Goal: Transaction & Acquisition: Book appointment/travel/reservation

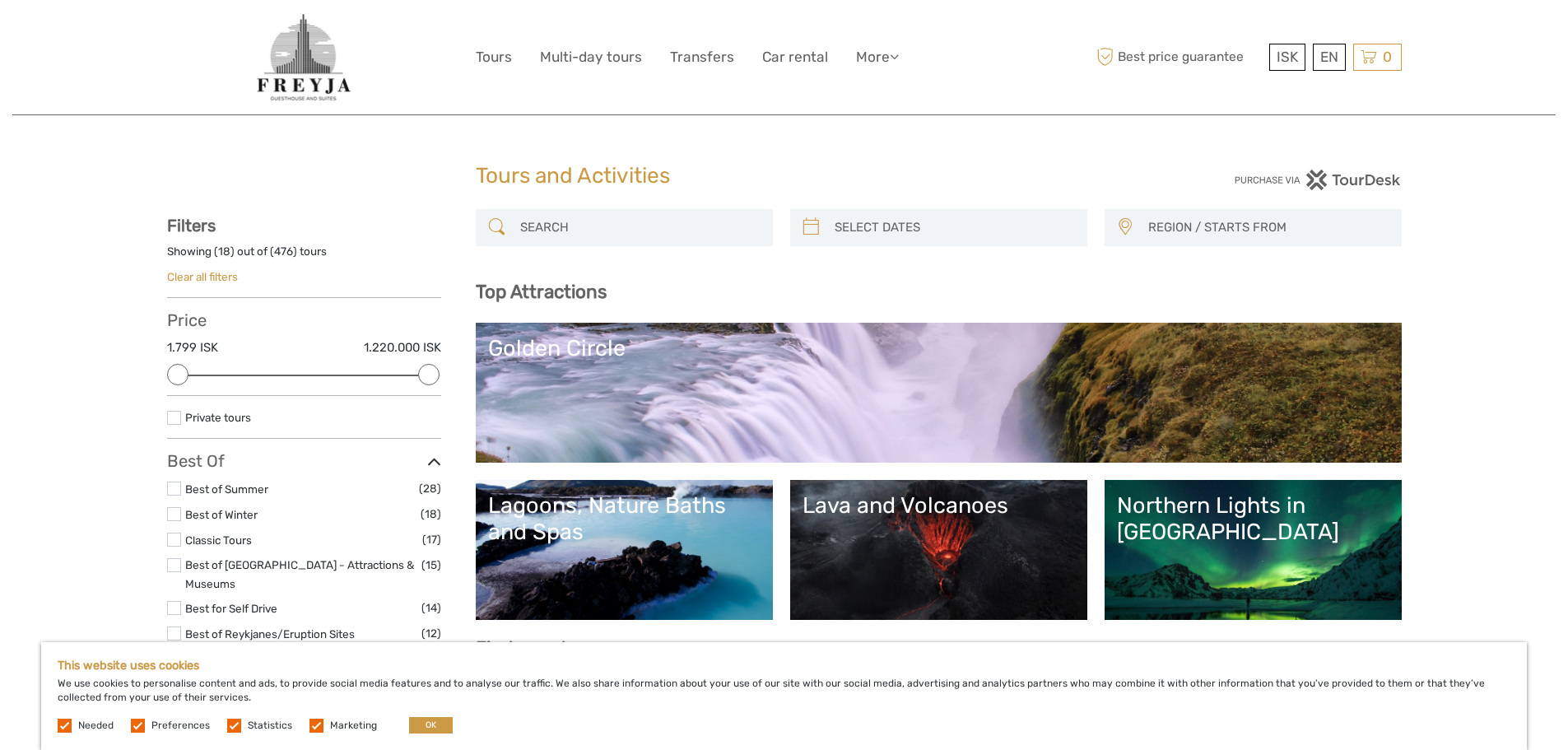
select select
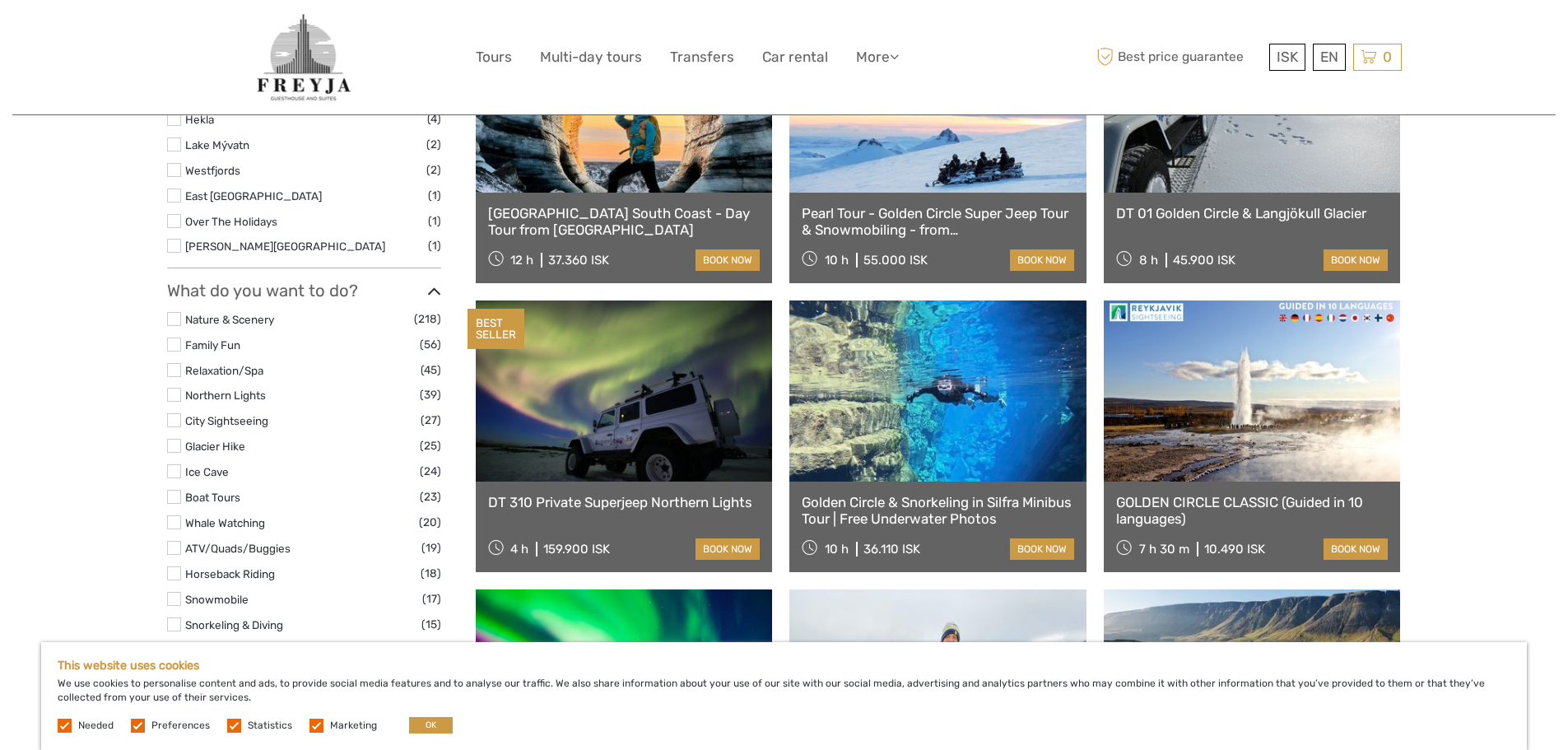
scroll to position [1235, 0]
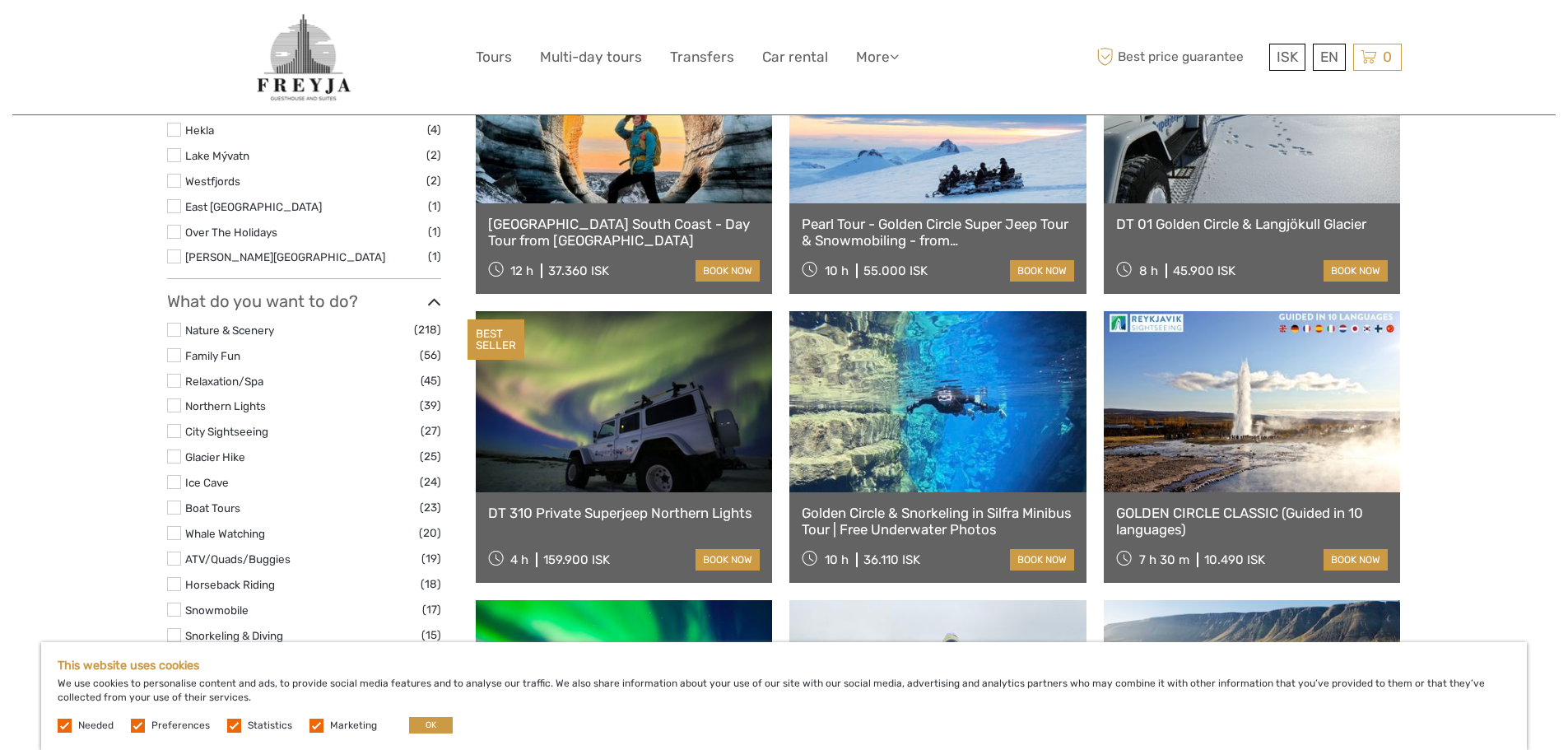
click at [919, 512] on link "Golden Circle & Snorkeling in Silfra Minibus Tour | Free Underwater Photos" at bounding box center [938, 522] width 272 height 34
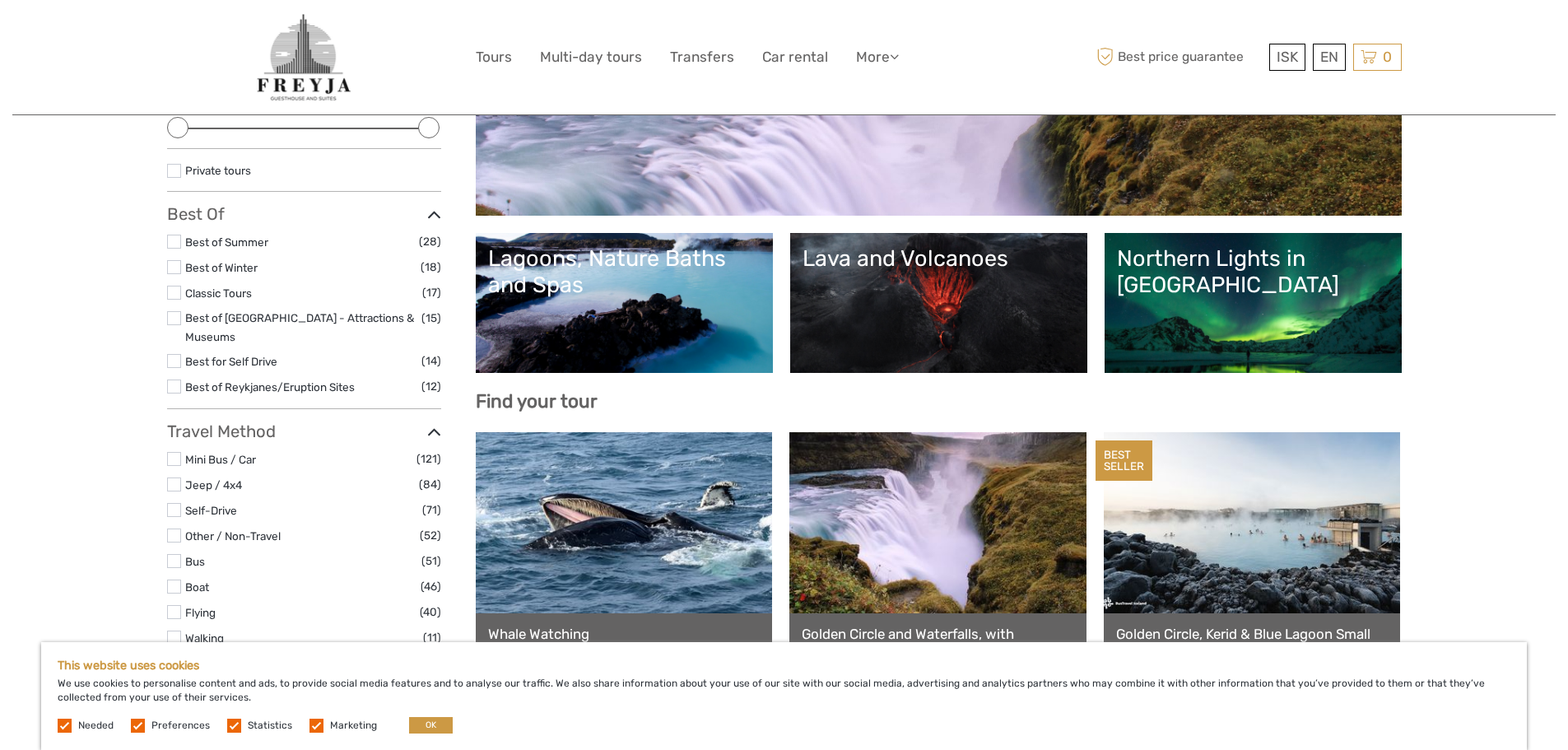
scroll to position [0, 0]
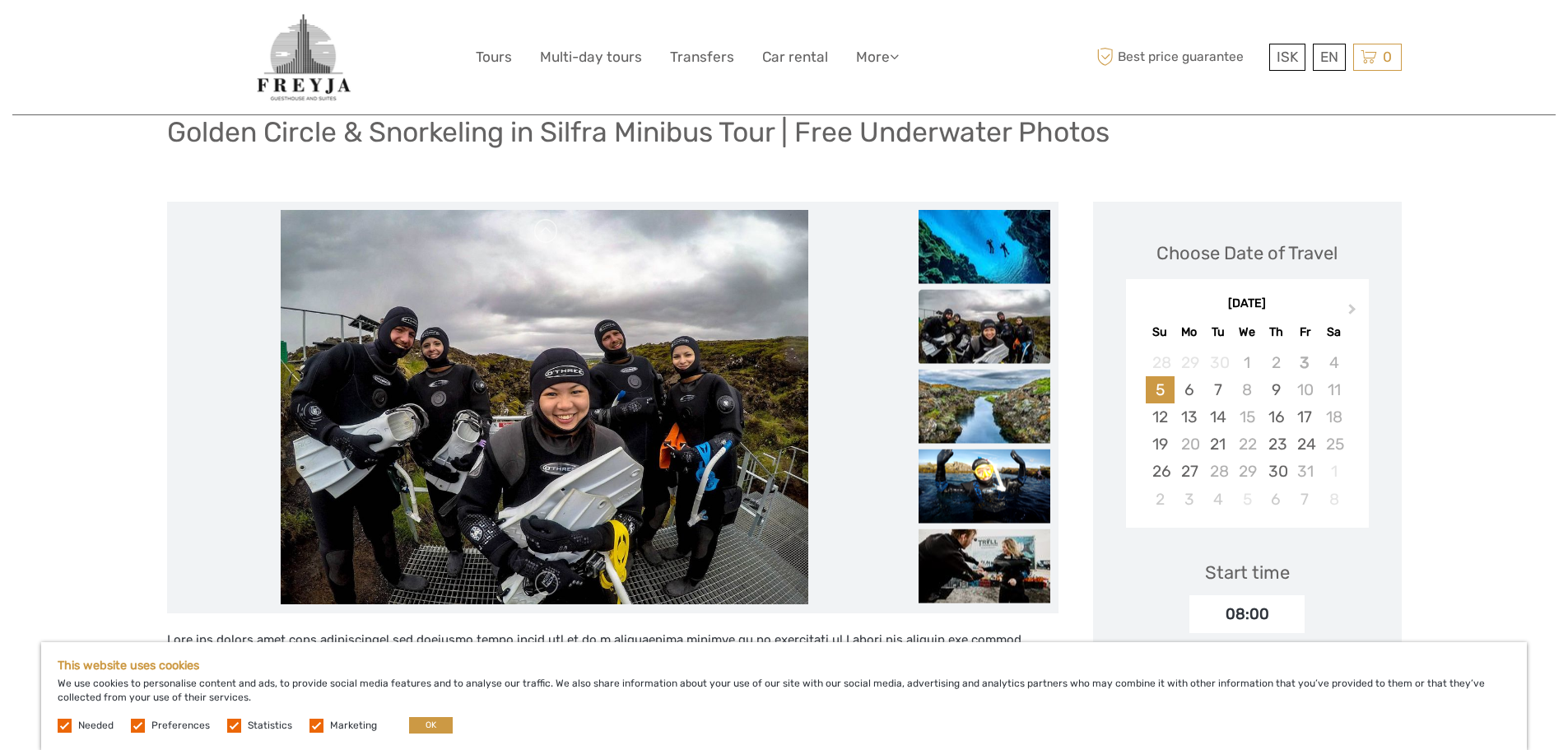
scroll to position [83, 0]
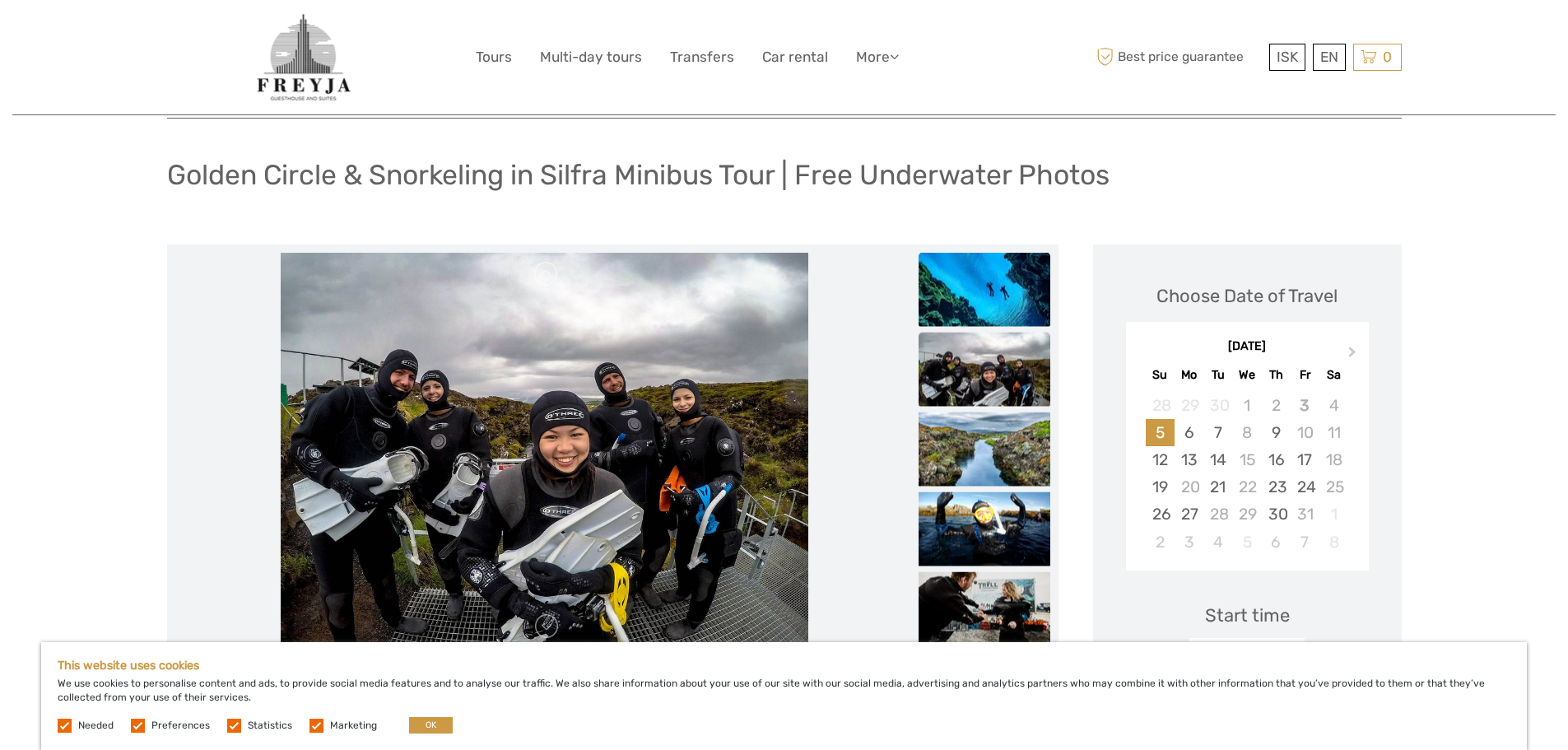
click at [995, 302] on img at bounding box center [984, 289] width 131 height 74
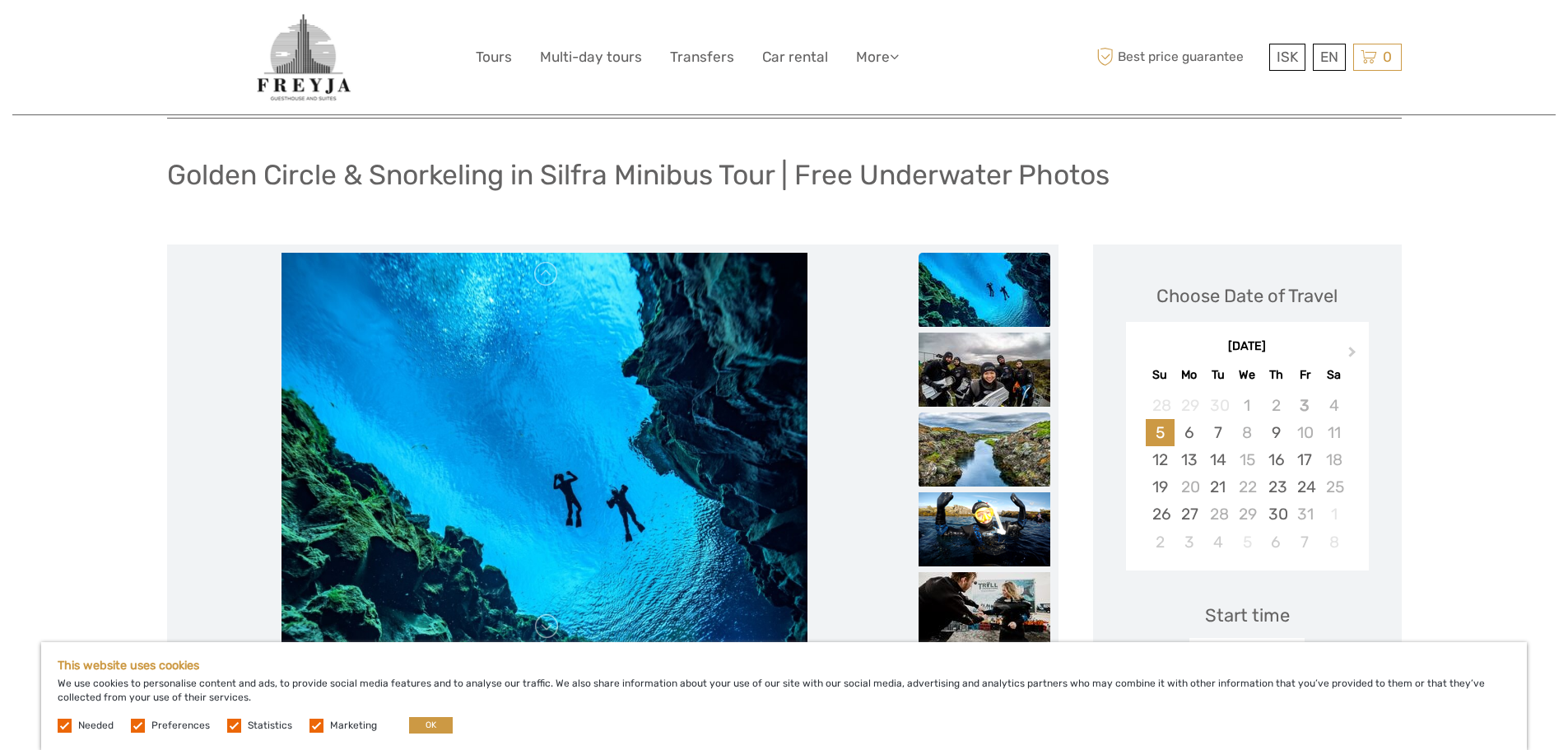
click at [997, 448] on img at bounding box center [984, 450] width 131 height 74
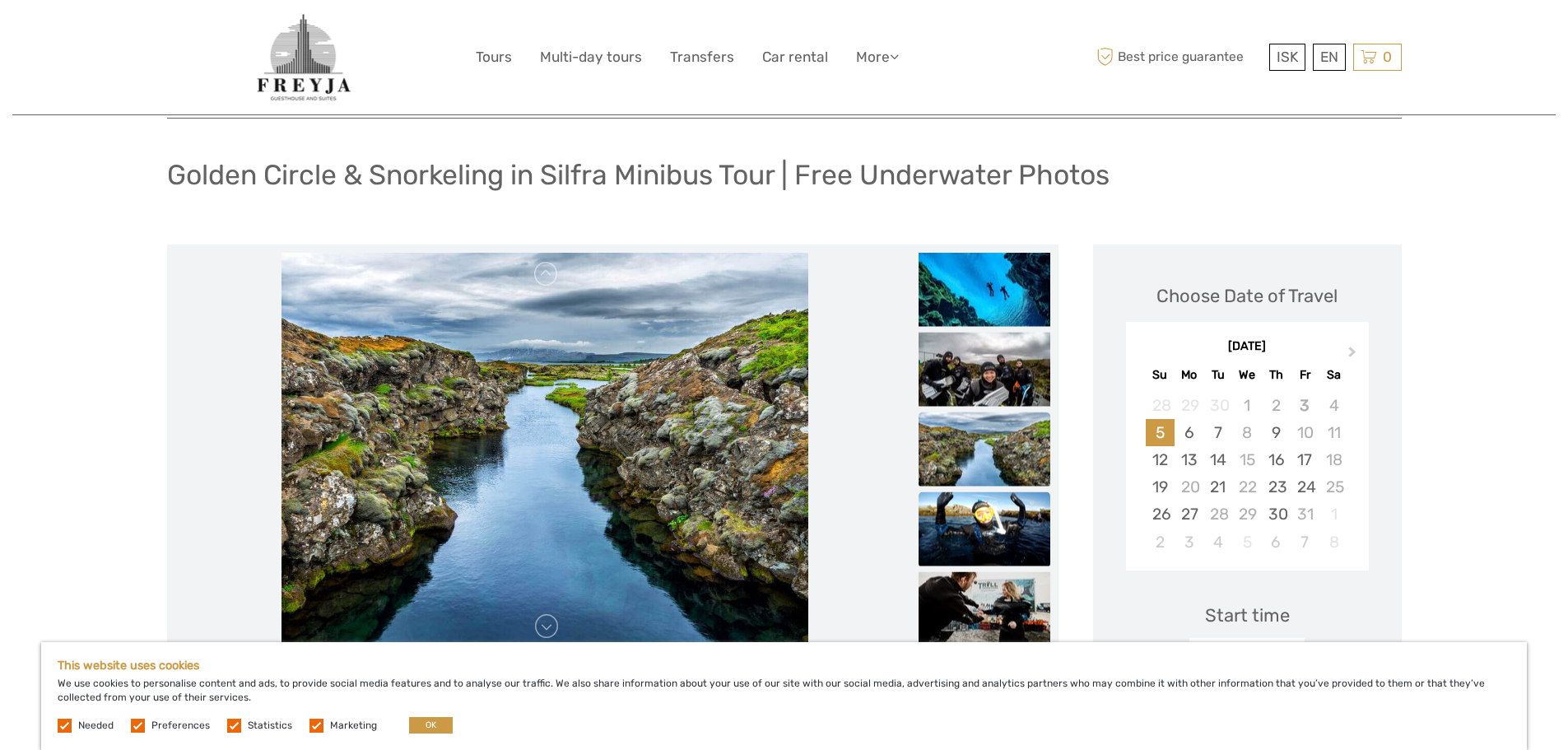
click at [992, 515] on img at bounding box center [984, 529] width 131 height 74
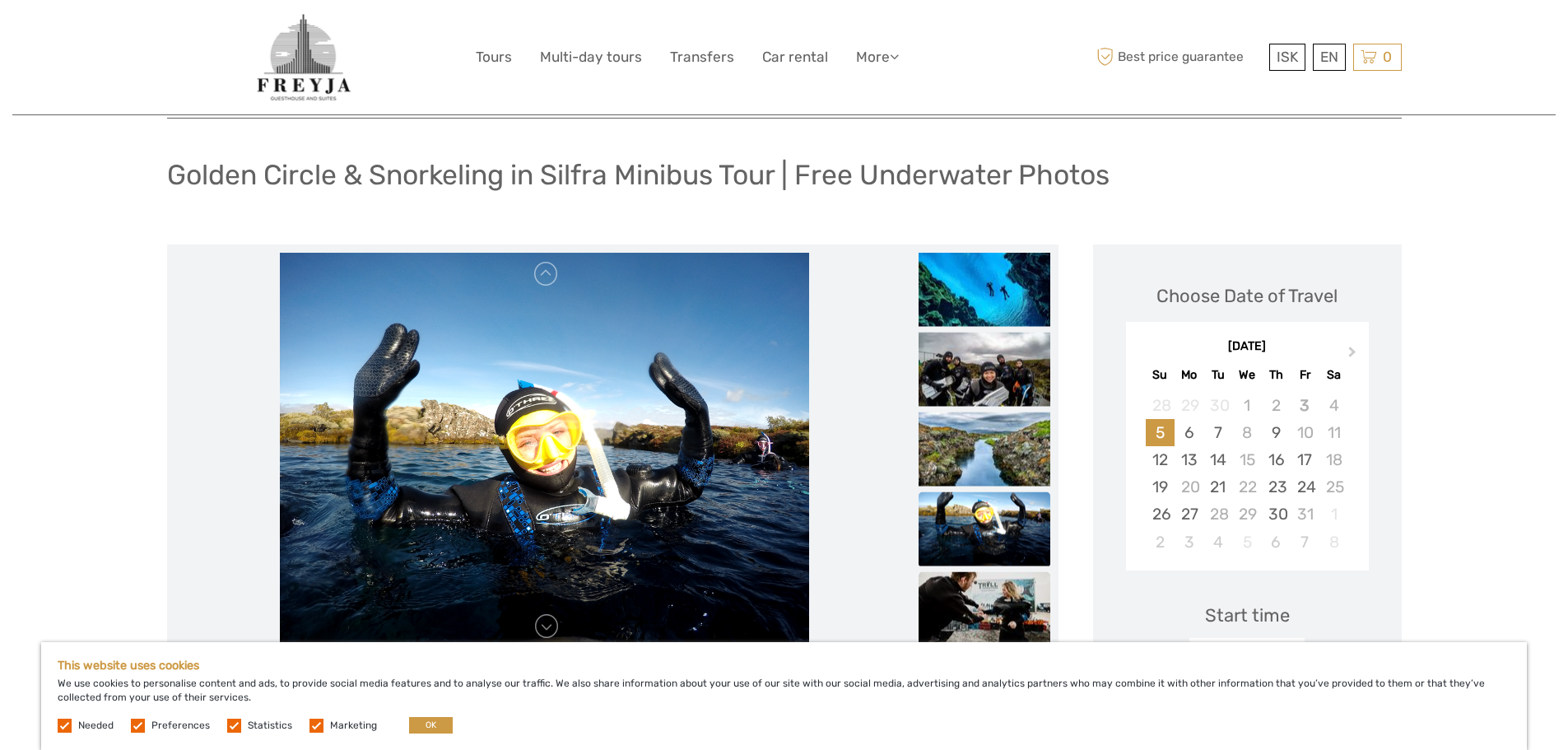
click at [991, 589] on img at bounding box center [984, 608] width 131 height 74
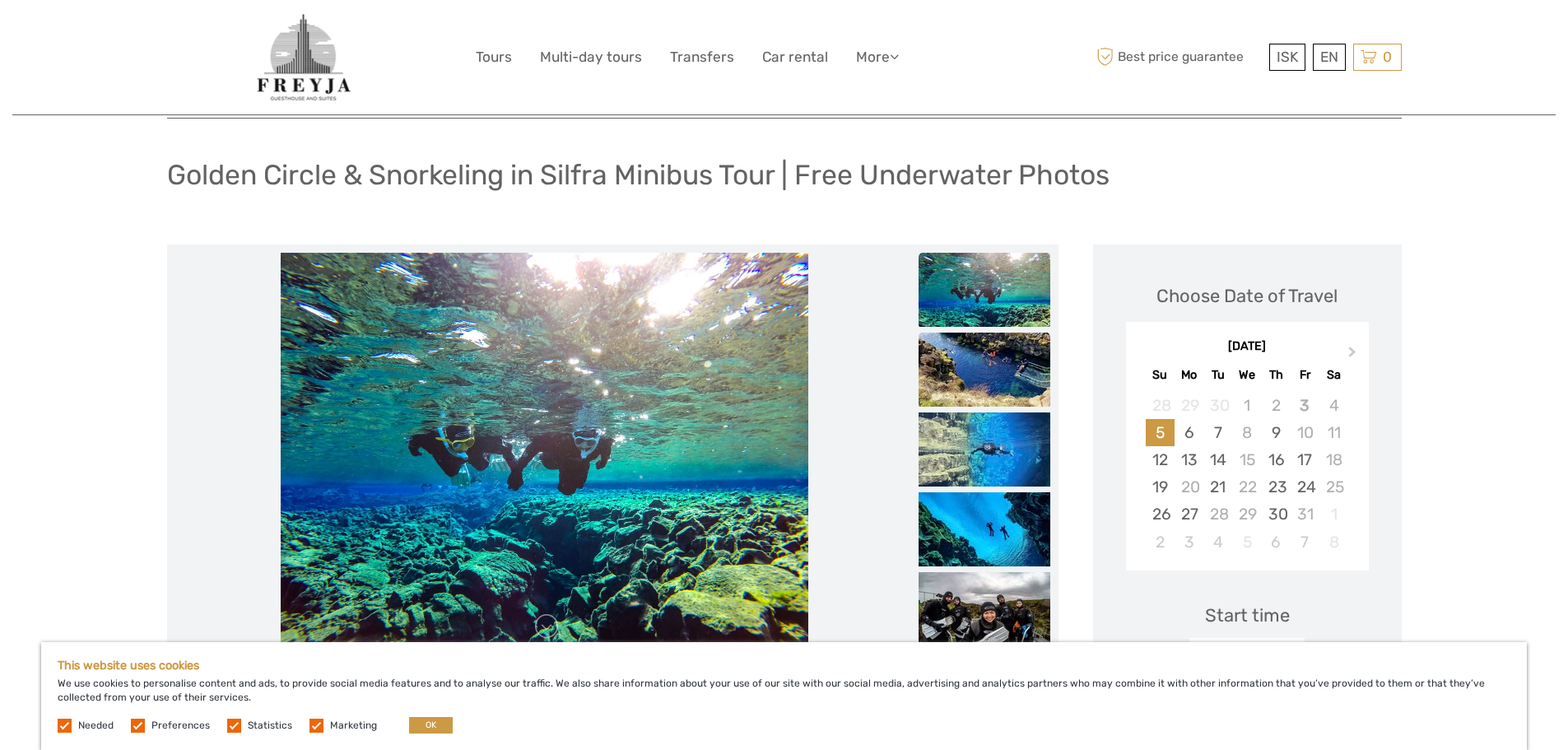
click at [982, 369] on img at bounding box center [984, 370] width 131 height 74
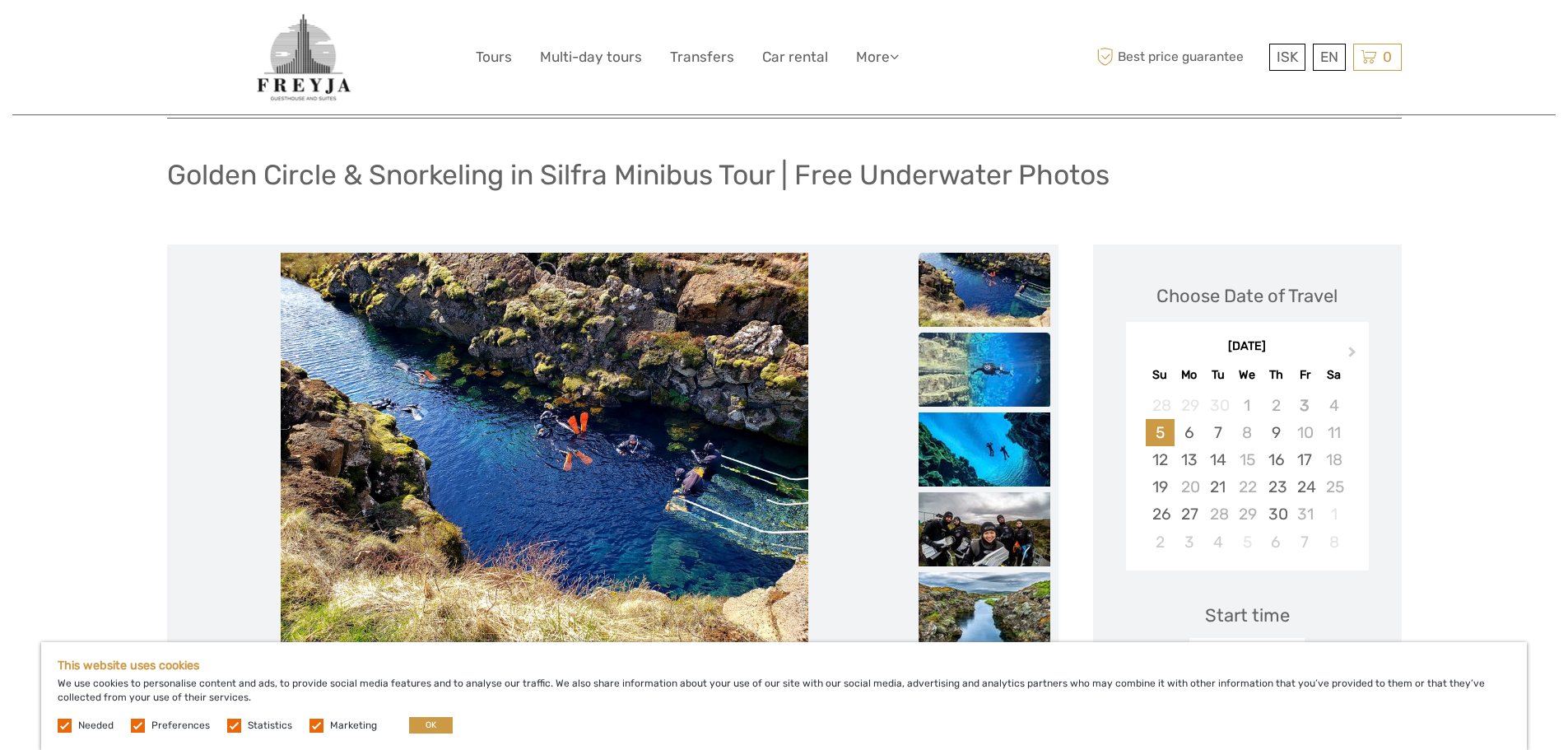
click at [982, 372] on img at bounding box center [984, 370] width 131 height 74
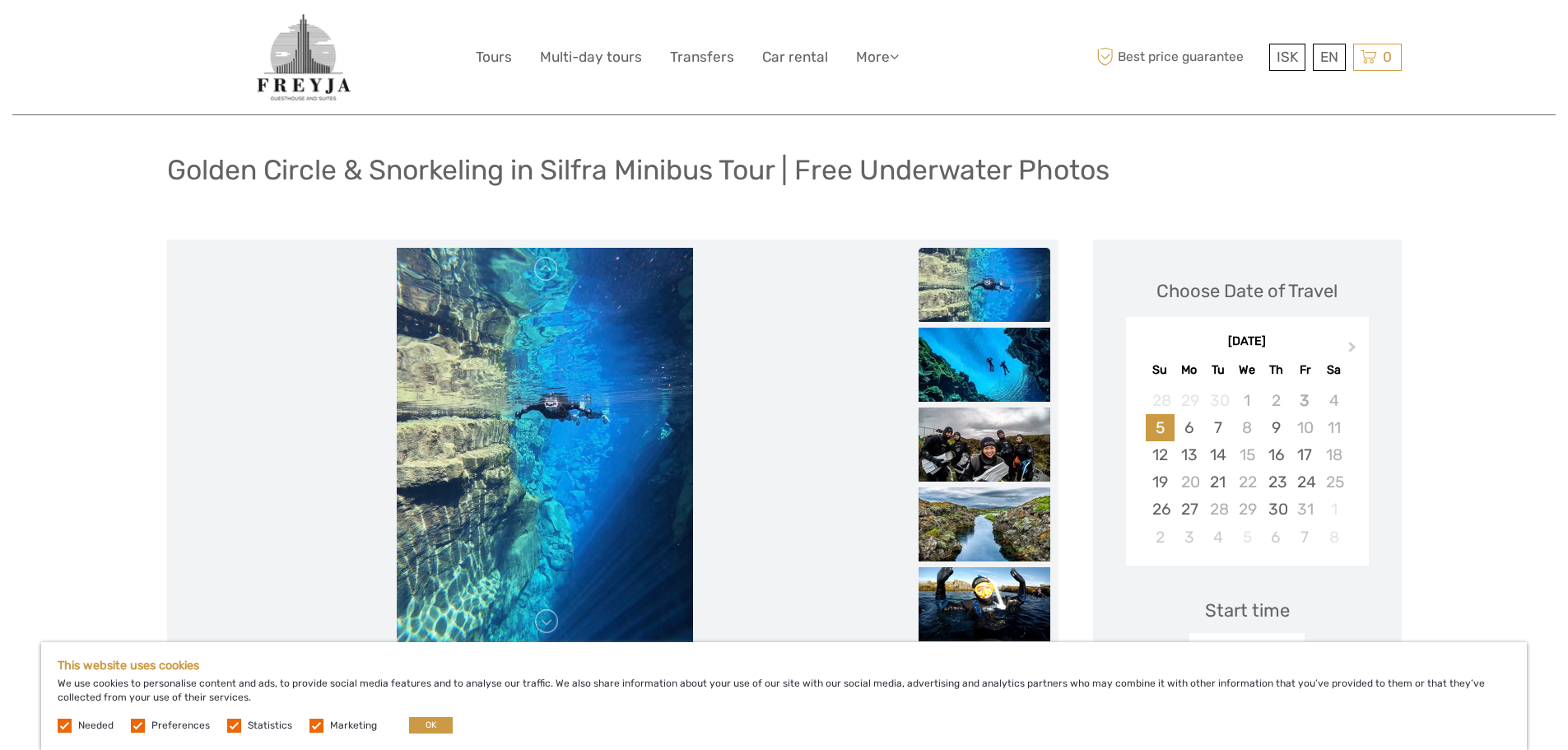
scroll to position [0, 0]
